Goal: Task Accomplishment & Management: Use online tool/utility

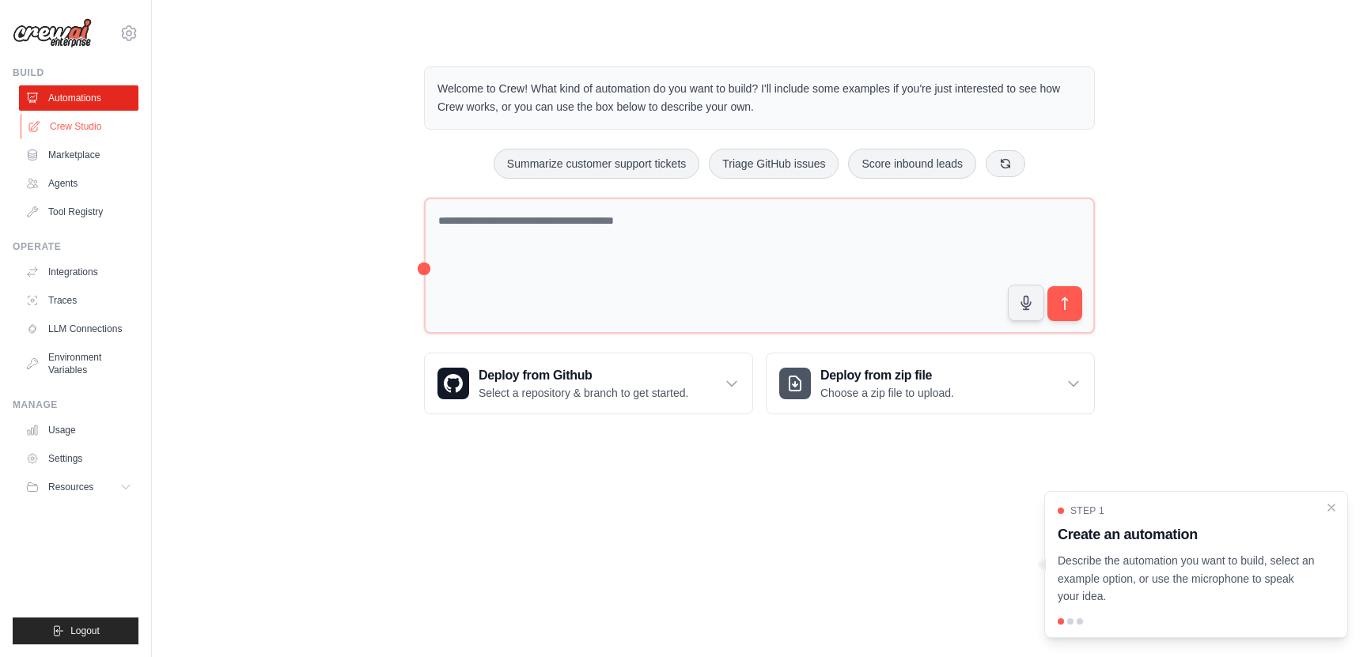
click at [72, 121] on link "Crew Studio" at bounding box center [80, 126] width 119 height 25
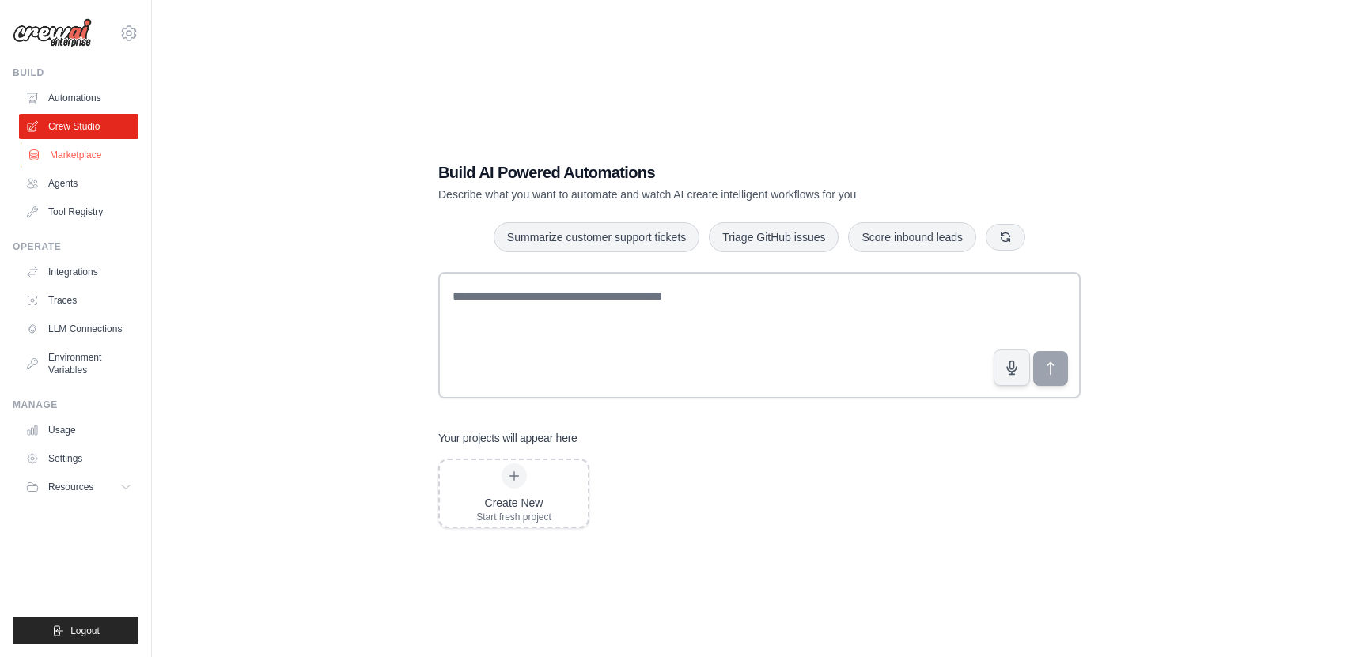
click at [78, 165] on link "Marketplace" at bounding box center [80, 154] width 119 height 25
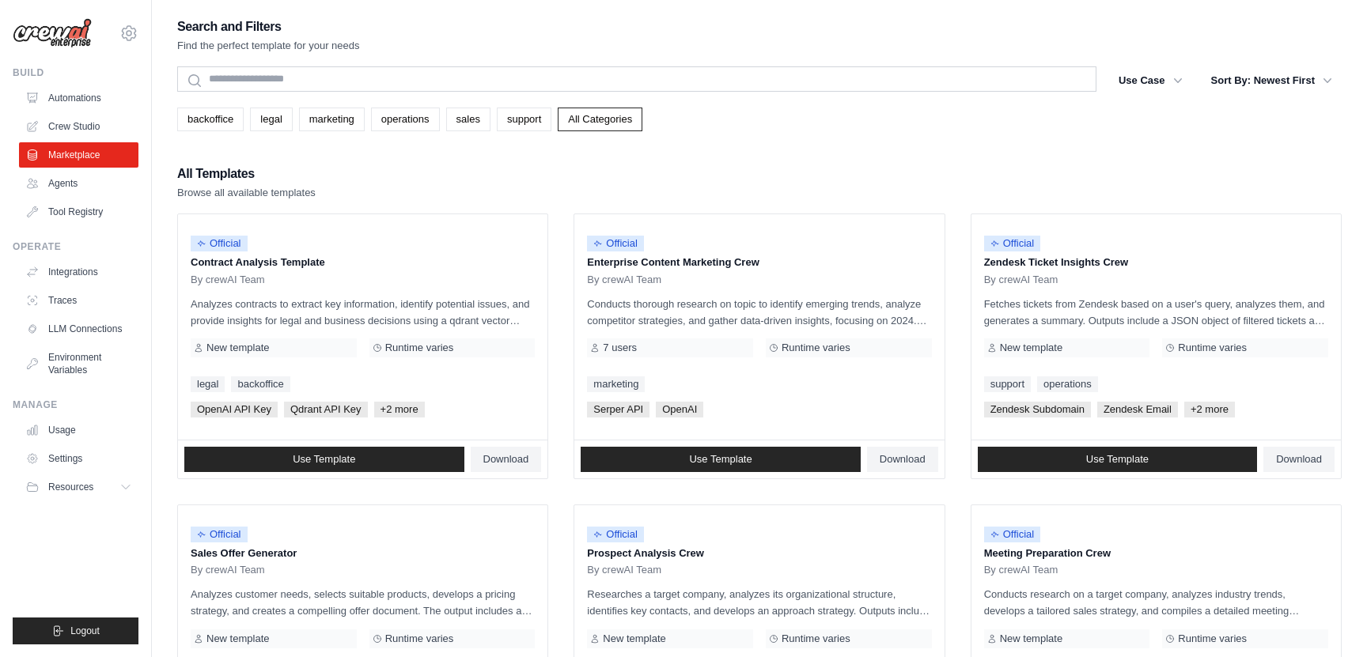
click at [571, 185] on div "All Templates Browse all available templates" at bounding box center [759, 182] width 1164 height 38
click at [63, 180] on link "Agents" at bounding box center [80, 183] width 119 height 25
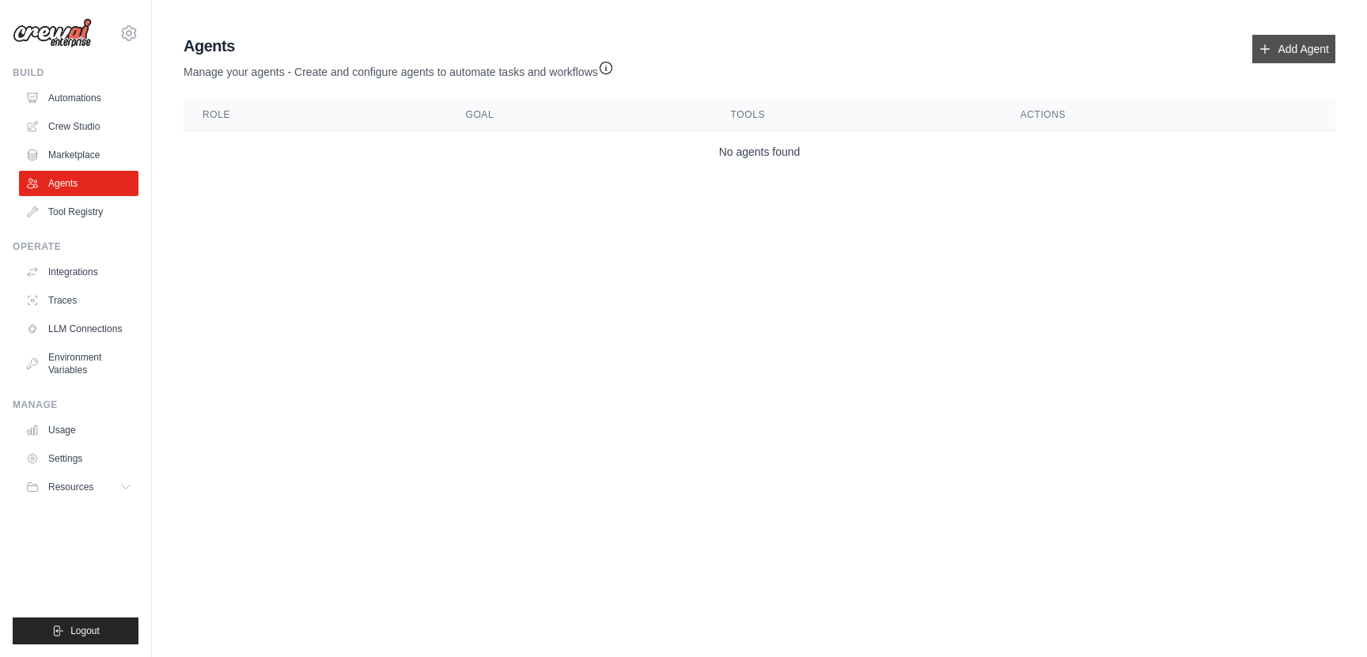
click at [1307, 60] on link "Add Agent" at bounding box center [1293, 49] width 83 height 28
click at [1297, 10] on main "Agent Usage Guide To use an agent in your CrewAI project, you can initialize it…" at bounding box center [759, 107] width 1215 height 214
click at [1276, 50] on link "Add Agent" at bounding box center [1293, 49] width 83 height 28
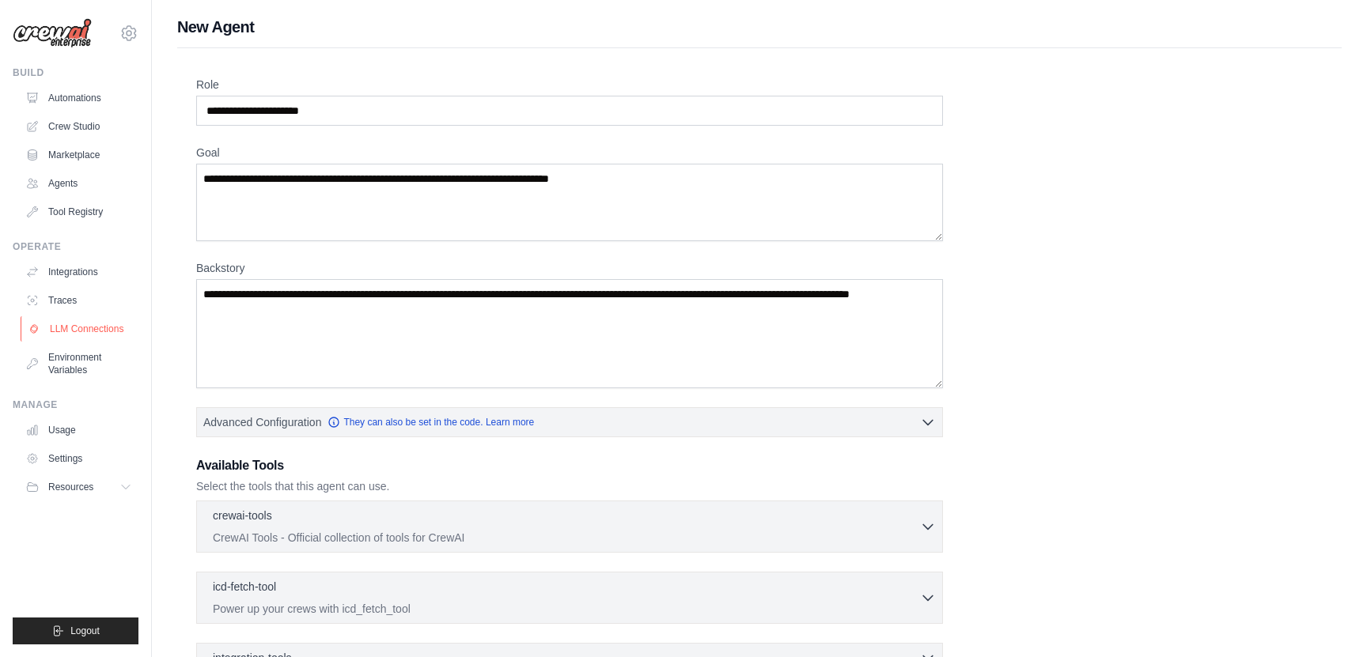
click at [73, 331] on link "LLM Connections" at bounding box center [80, 328] width 119 height 25
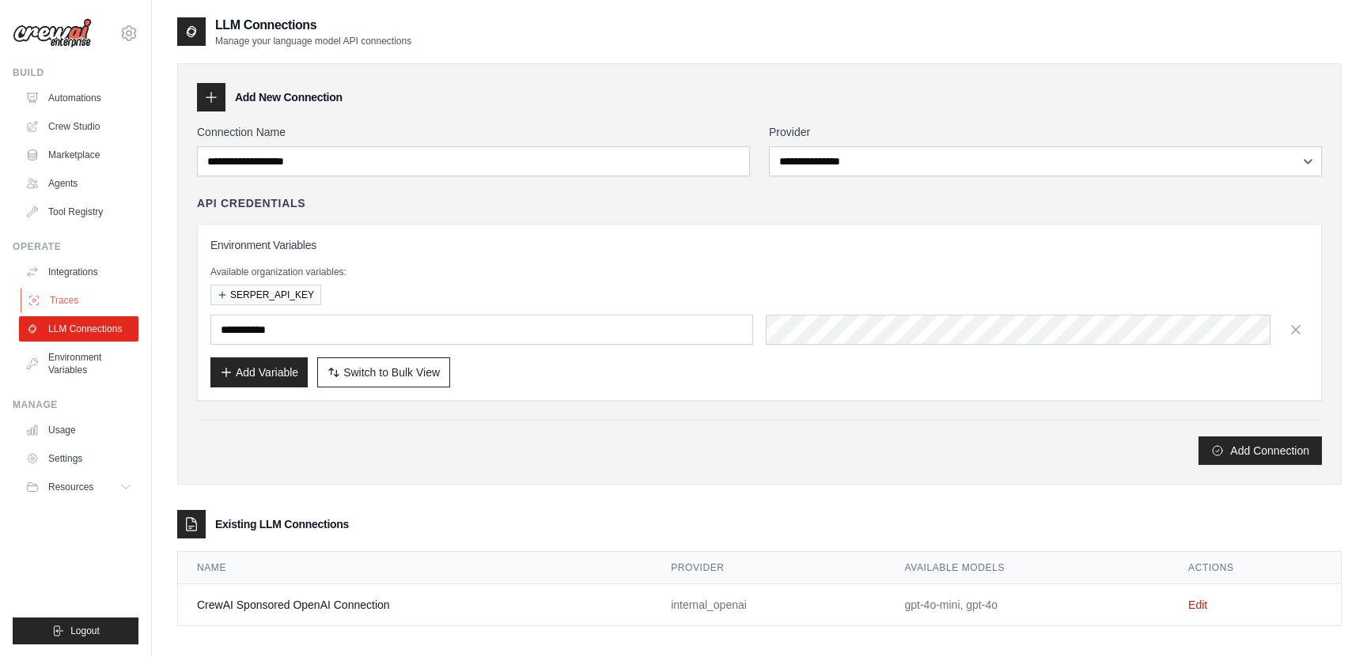
click at [103, 299] on link "Traces" at bounding box center [80, 300] width 119 height 25
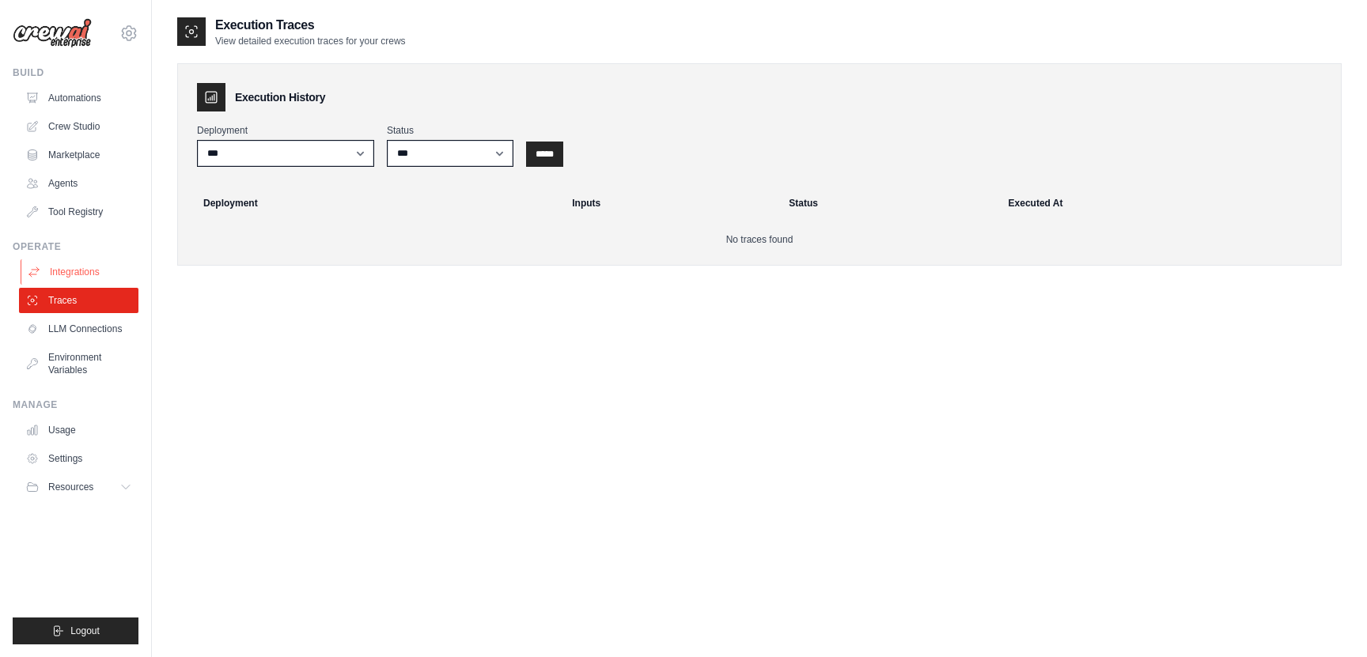
click at [75, 268] on link "Integrations" at bounding box center [80, 271] width 119 height 25
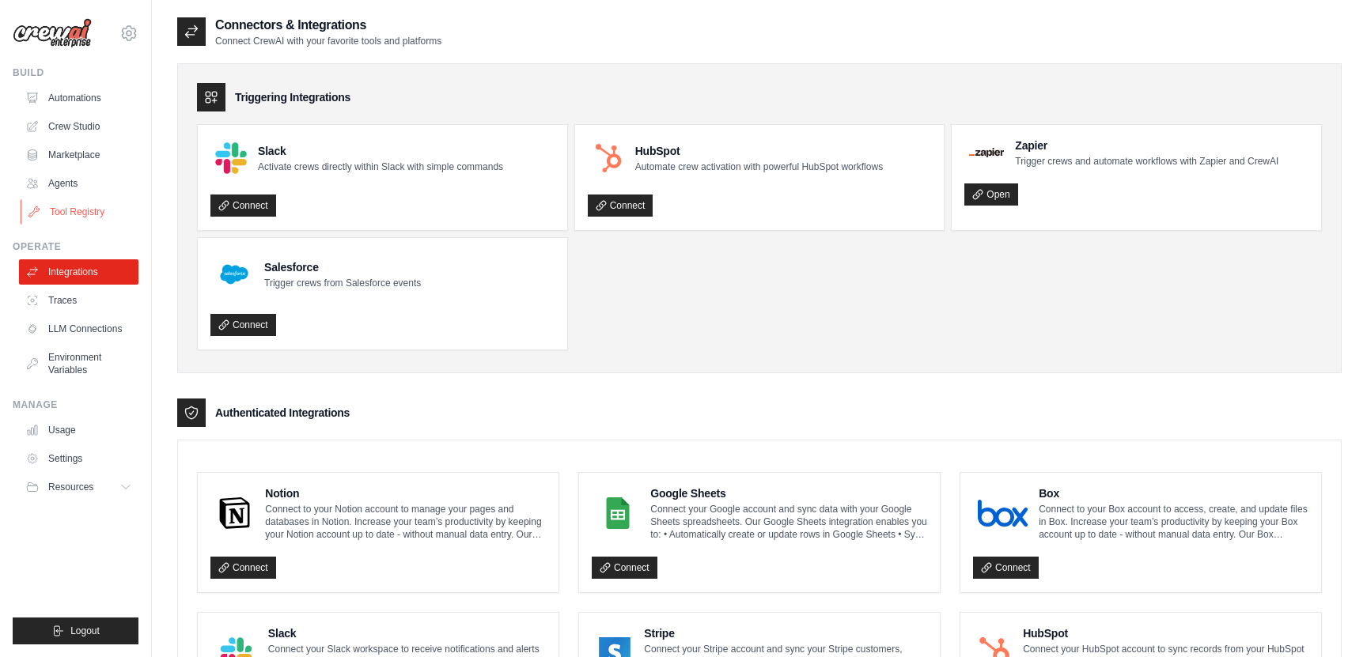
click at [61, 205] on link "Tool Registry" at bounding box center [80, 211] width 119 height 25
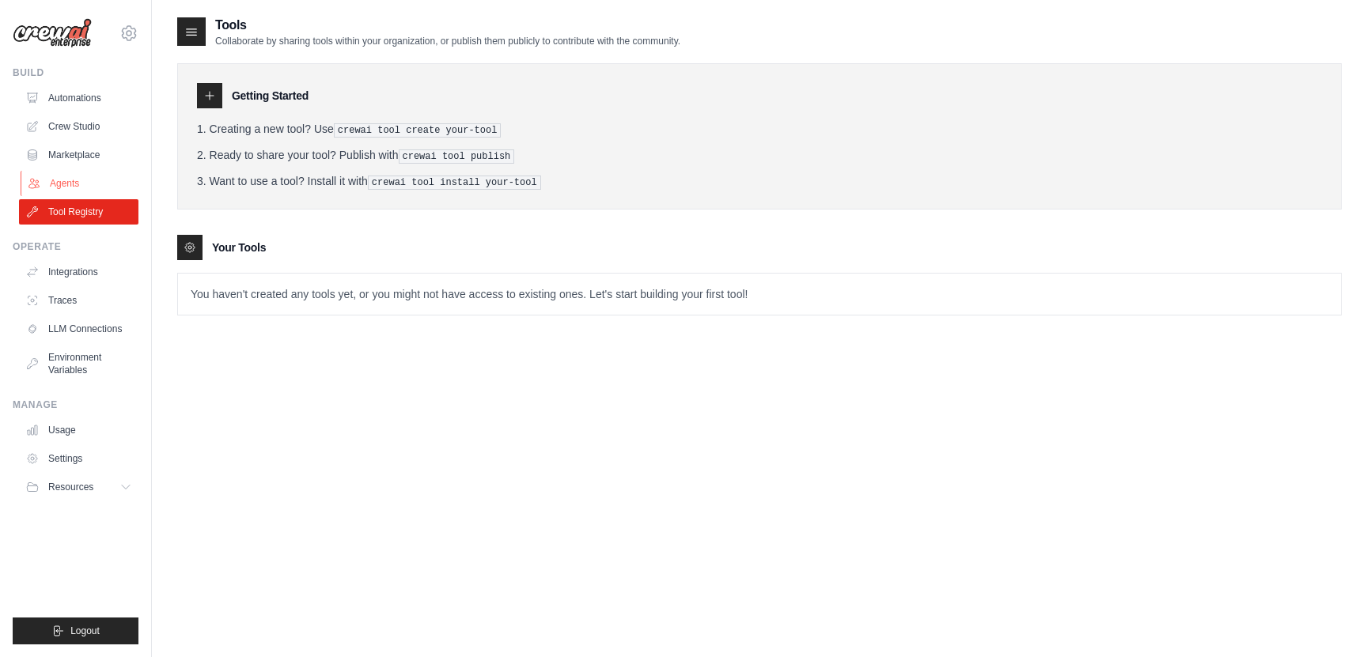
click at [61, 187] on link "Agents" at bounding box center [80, 183] width 119 height 25
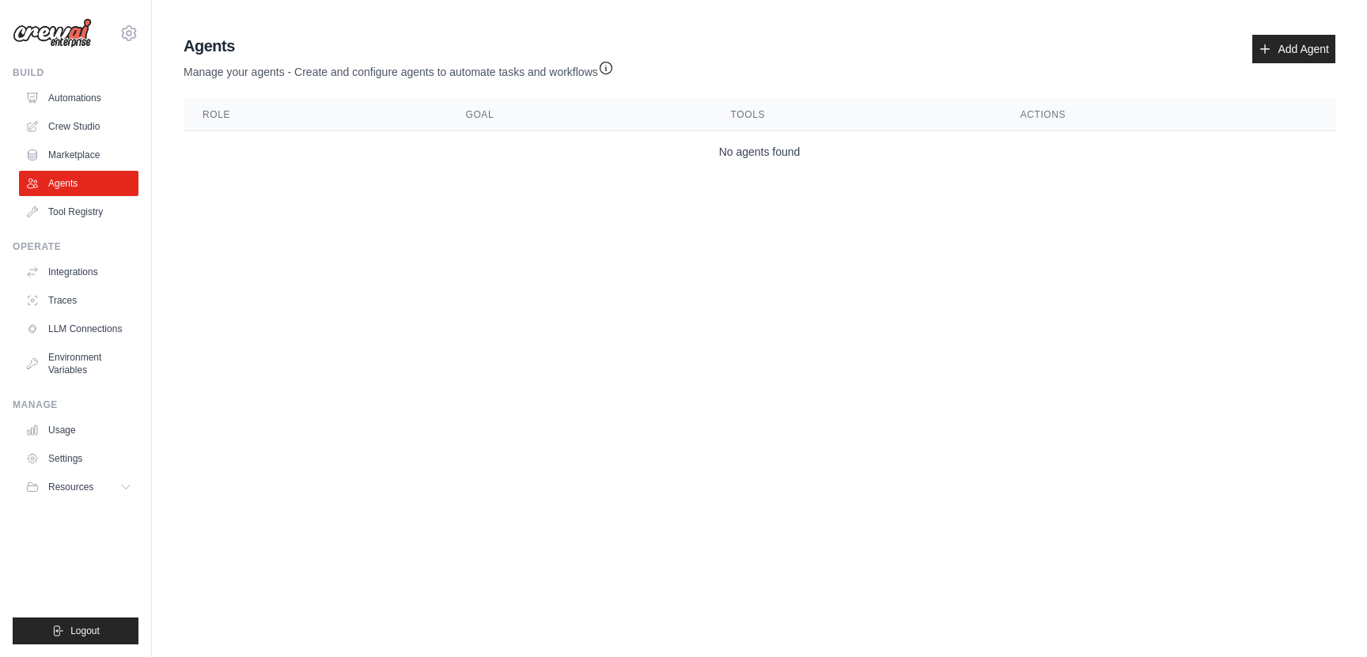
click at [1340, 44] on div "Agents Manage your agents - Create and configure agents to automate tasks and w…" at bounding box center [759, 103] width 1164 height 150
click at [1278, 55] on link "Add Agent" at bounding box center [1293, 49] width 83 height 28
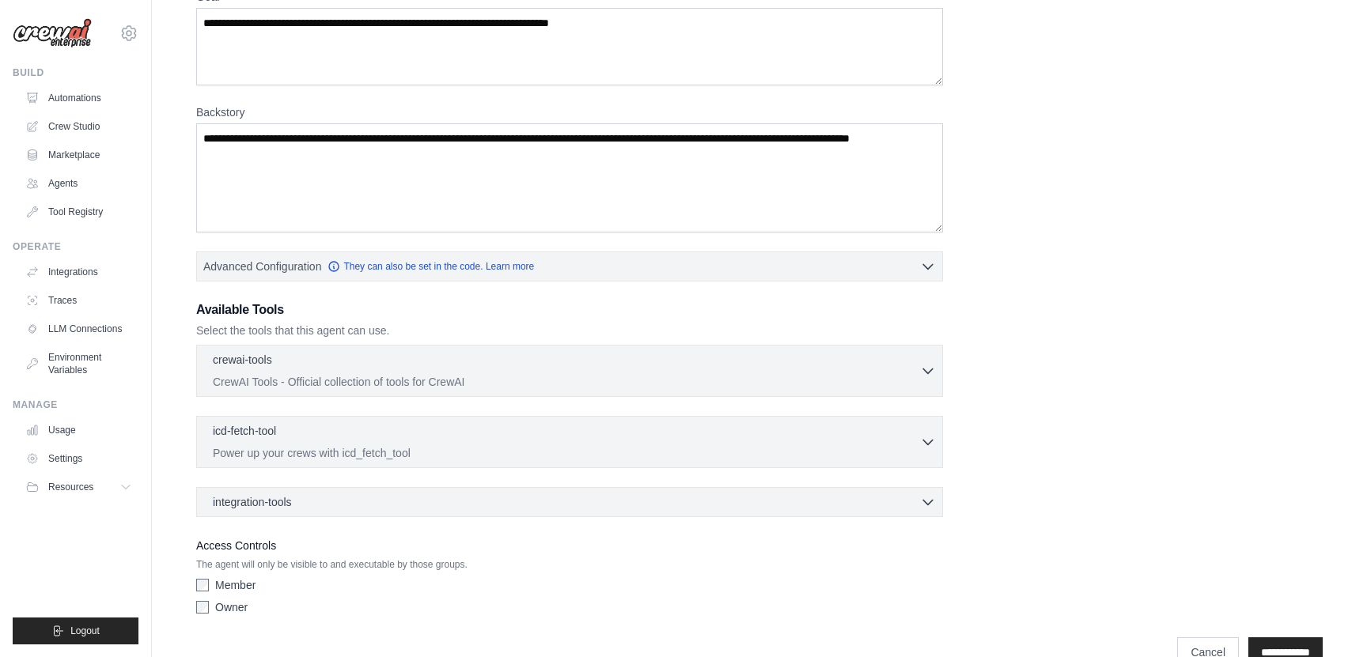
scroll to position [154, 0]
click at [605, 376] on p "CrewAI Tools - Official collection of tools for CrewAI" at bounding box center [566, 383] width 707 height 16
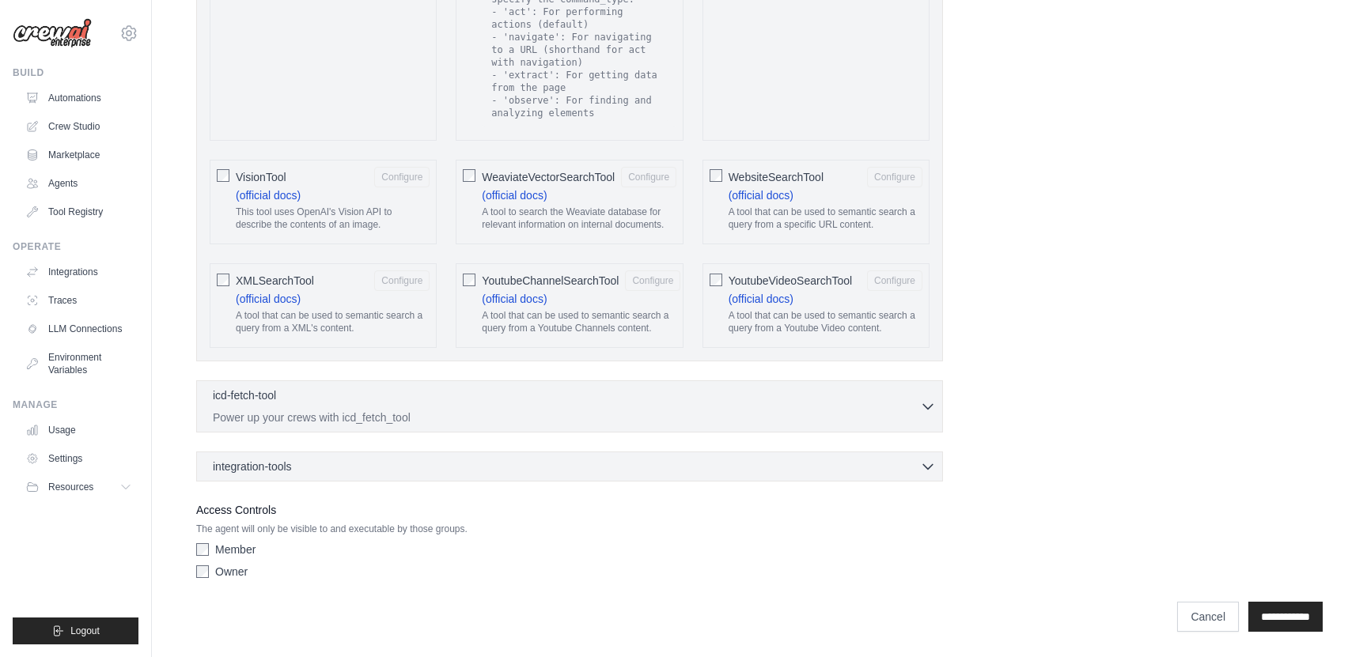
scroll to position [3016, 0]
click at [588, 418] on p "Power up your crews with icd_fetch_tool" at bounding box center [566, 417] width 707 height 16
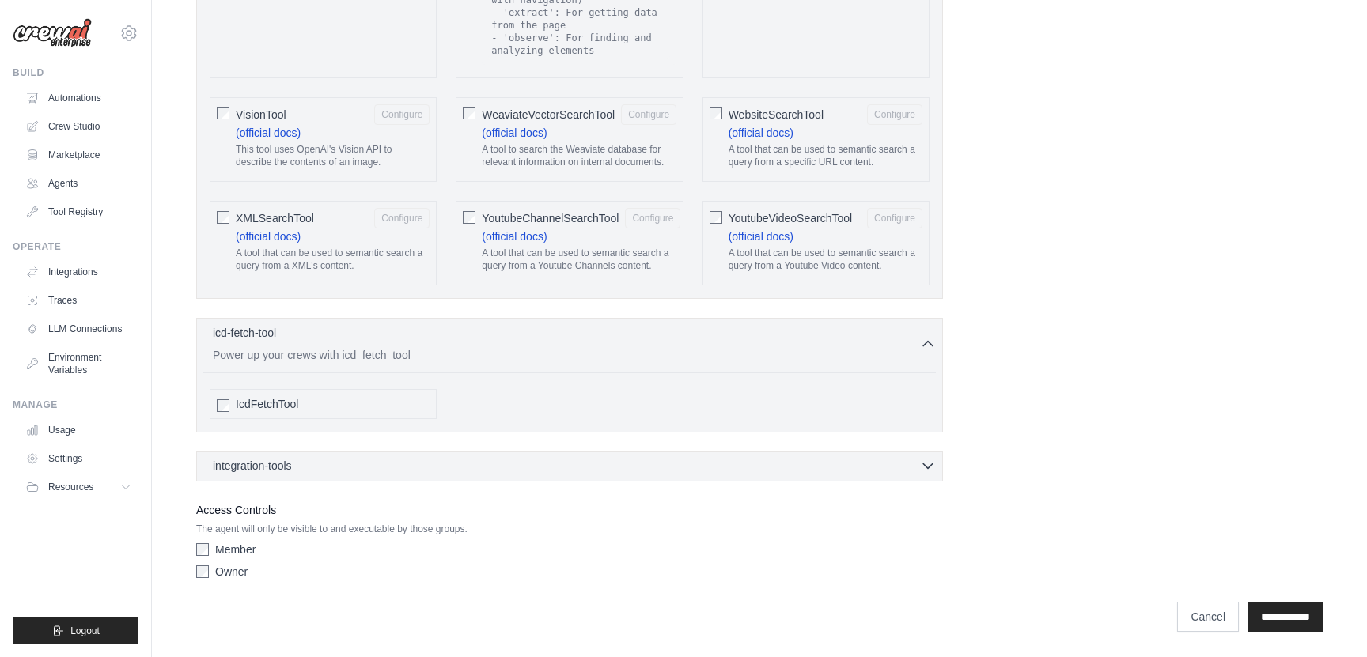
click at [584, 464] on div "integration-tools 0 selected" at bounding box center [574, 466] width 723 height 16
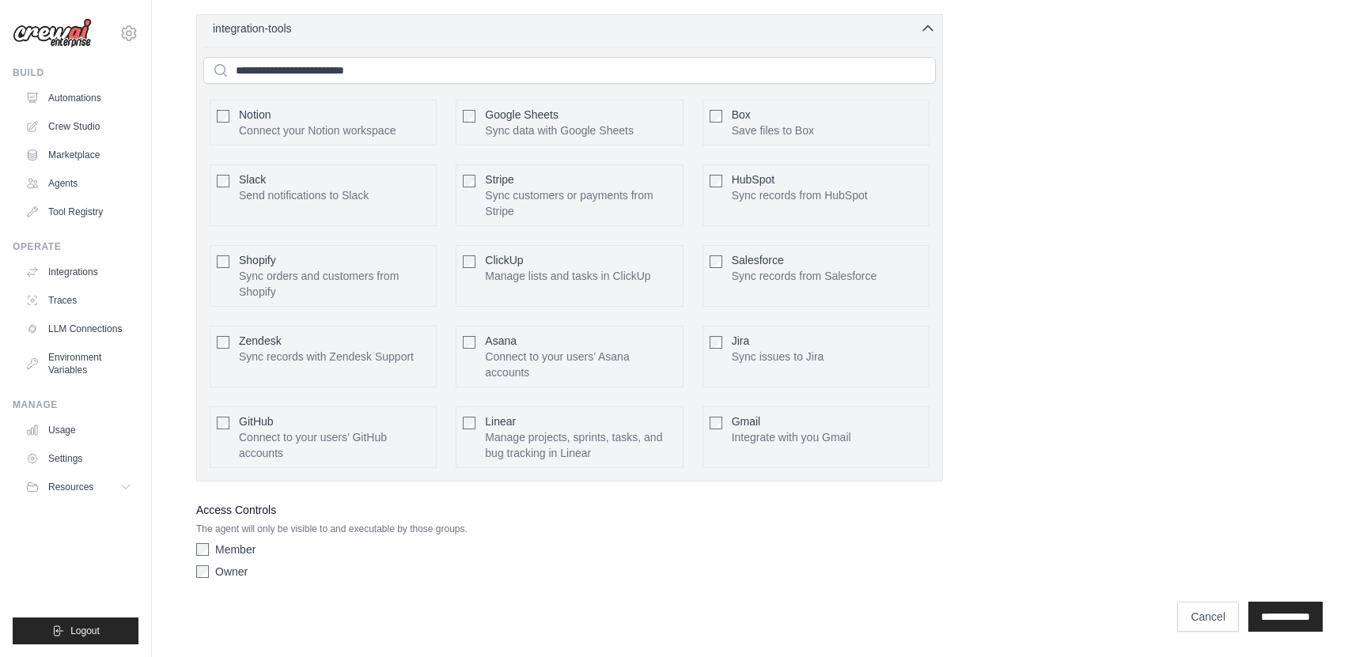
scroll to position [3473, 0]
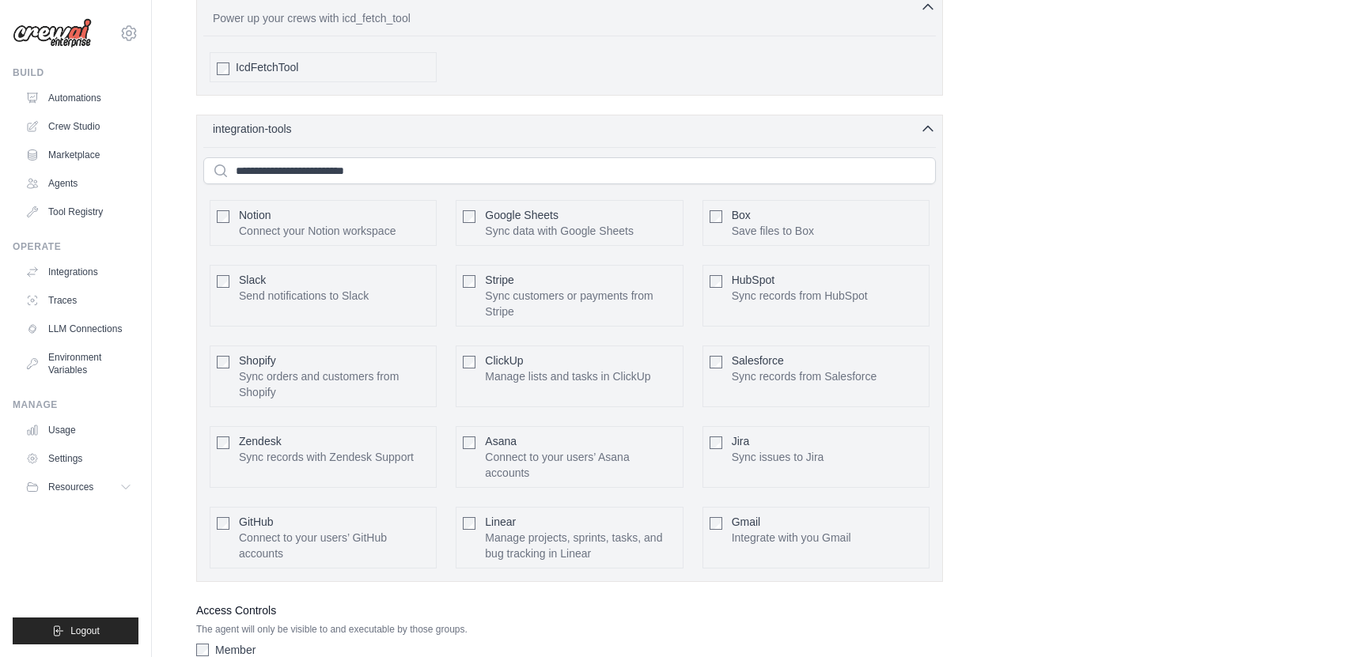
click at [921, 137] on icon "button" at bounding box center [928, 129] width 16 height 16
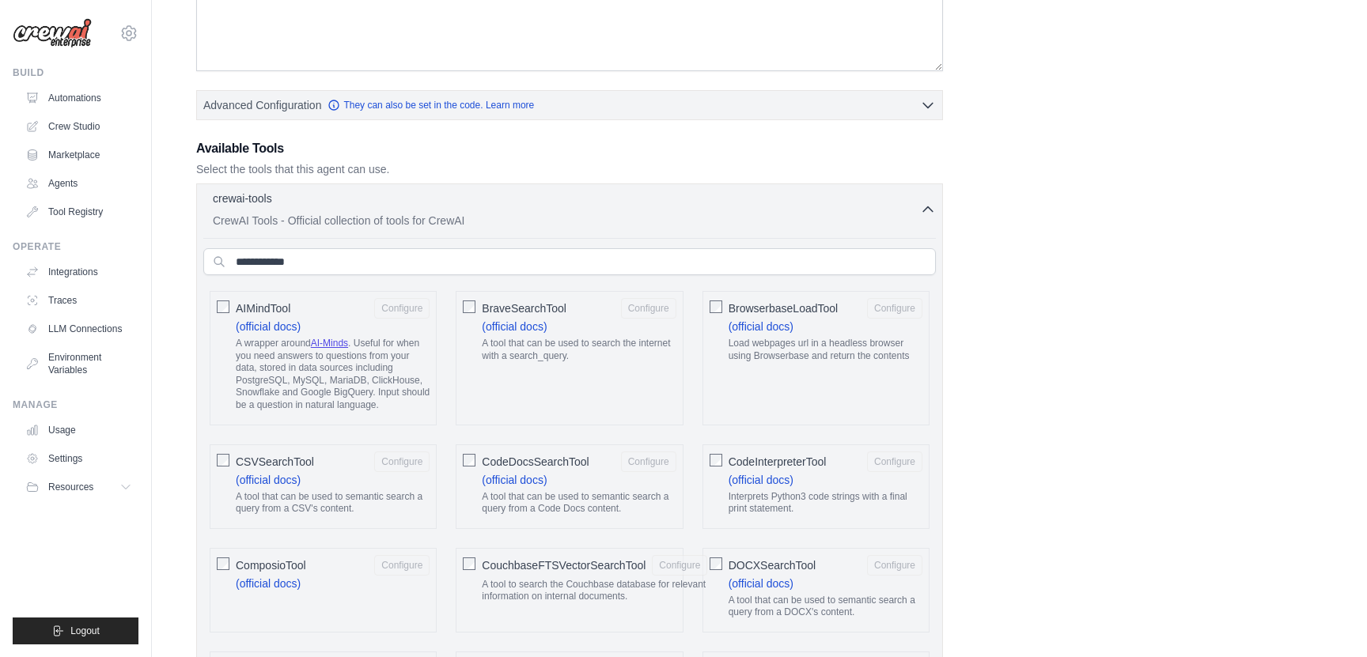
scroll to position [0, 0]
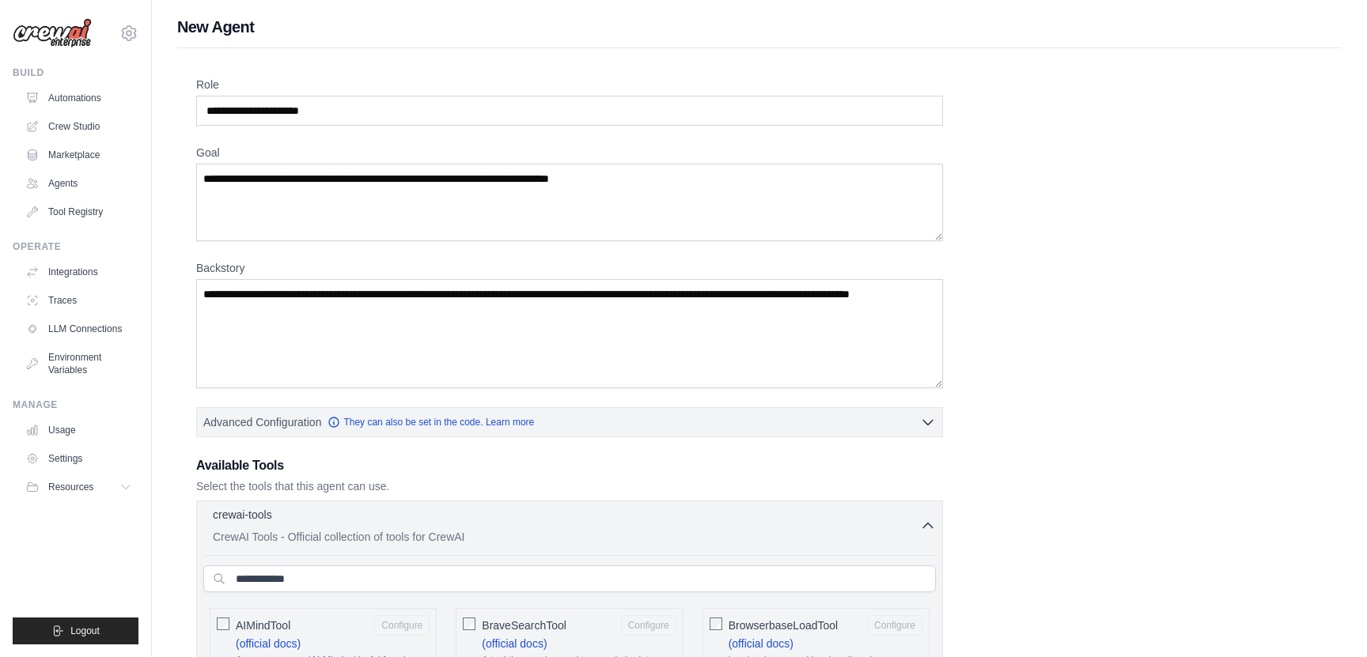
click at [922, 513] on button "crewai-tools 0 selected CrewAI Tools - Official collection of tools for CrewAI" at bounding box center [569, 526] width 732 height 38
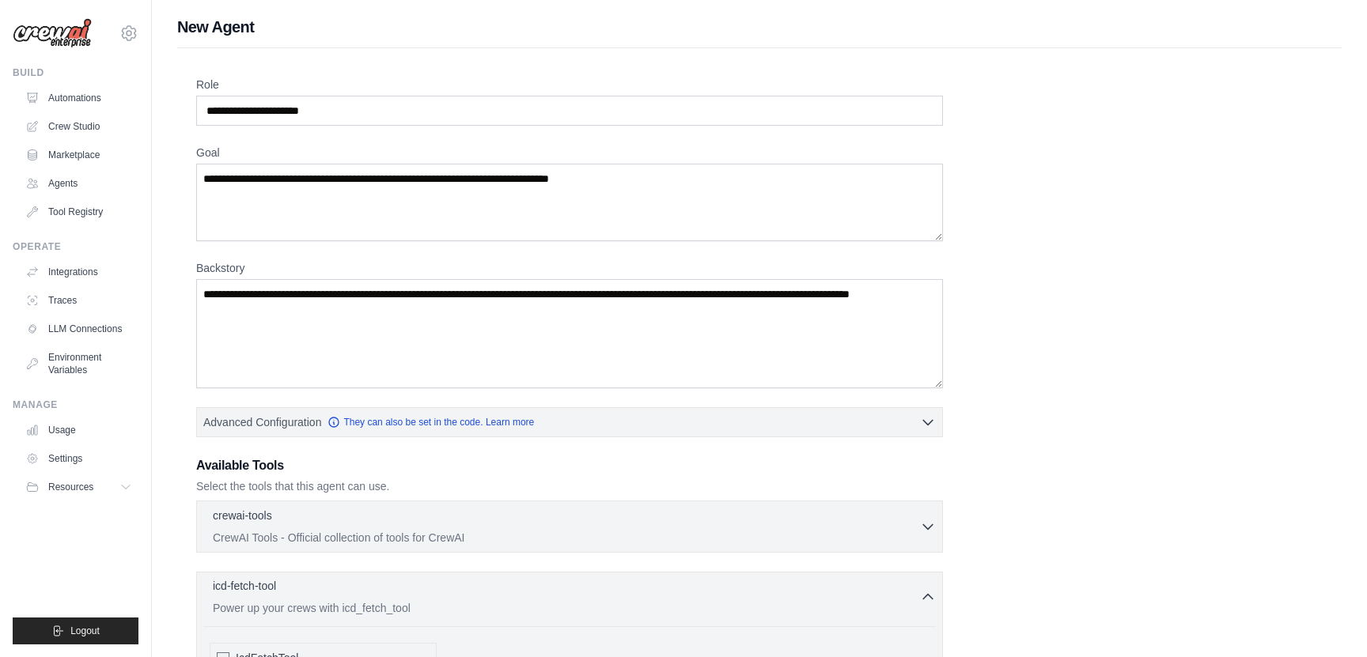
click at [918, 603] on p "Power up your crews with icd_fetch_tool" at bounding box center [566, 608] width 707 height 16
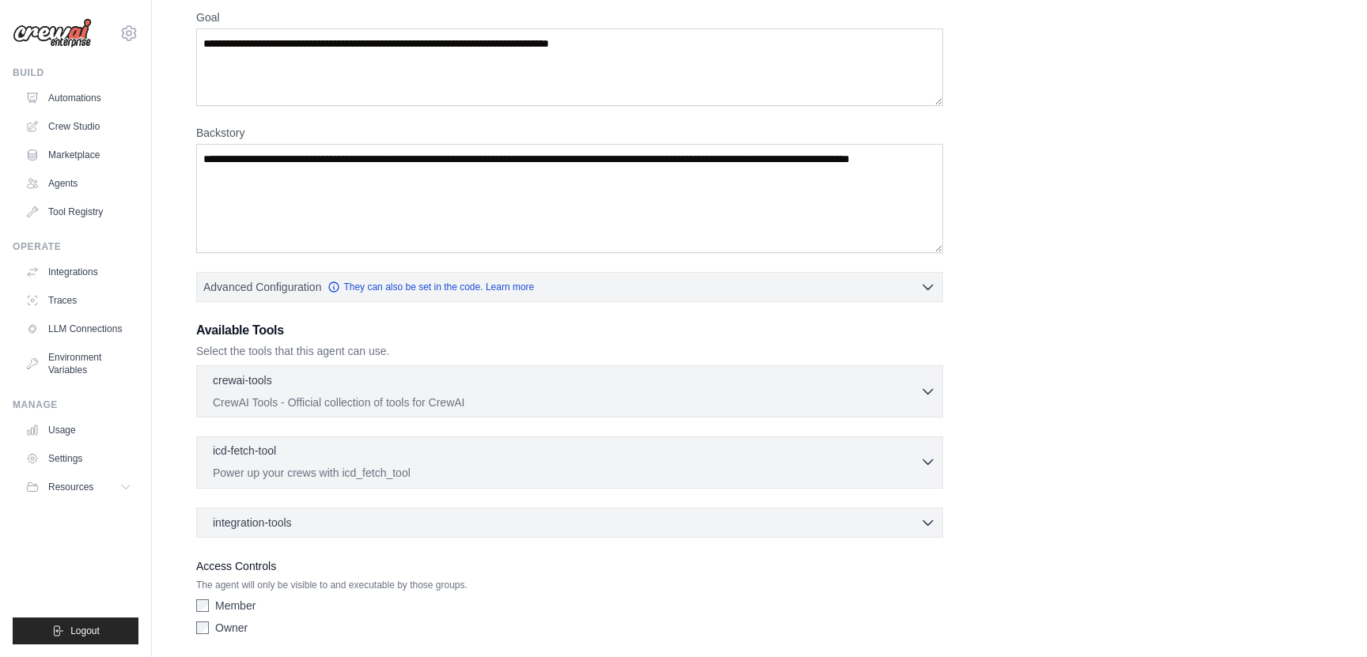
scroll to position [191, 0]
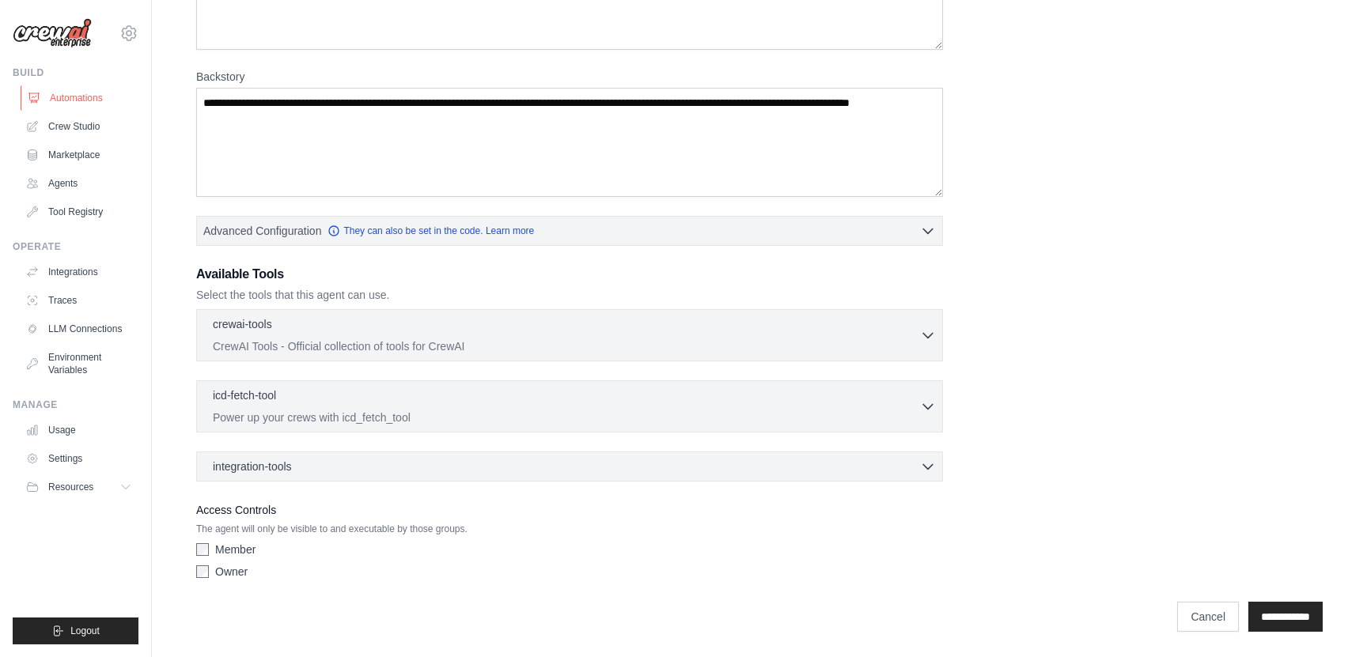
click at [71, 101] on link "Automations" at bounding box center [80, 97] width 119 height 25
